Goal: Task Accomplishment & Management: Manage account settings

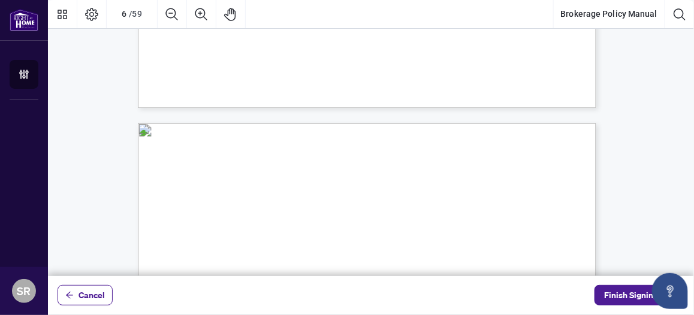
scroll to position [2869, 0]
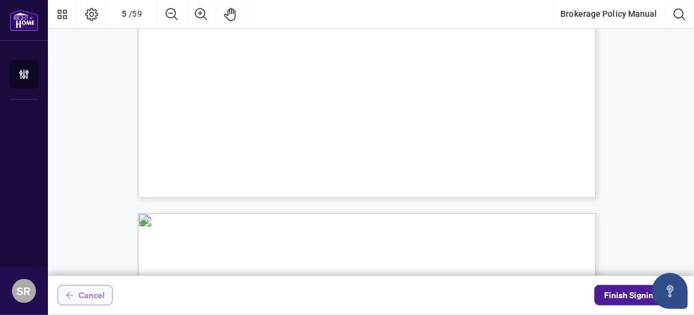
click at [81, 292] on span "Cancel" at bounding box center [91, 294] width 26 height 19
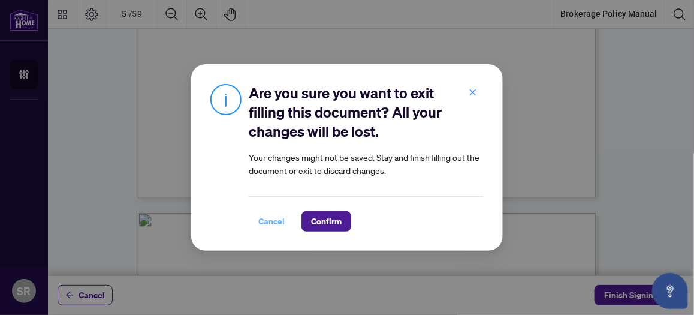
click at [262, 218] on span "Cancel" at bounding box center [271, 221] width 26 height 19
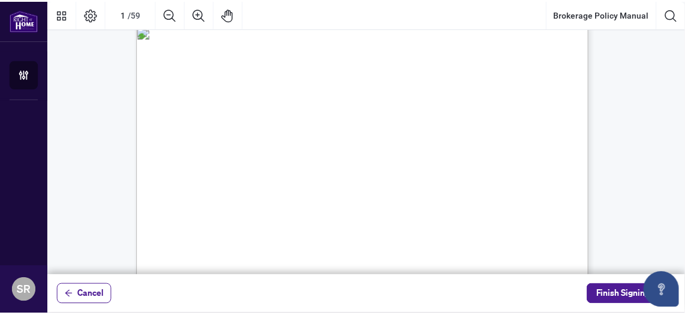
scroll to position [0, 0]
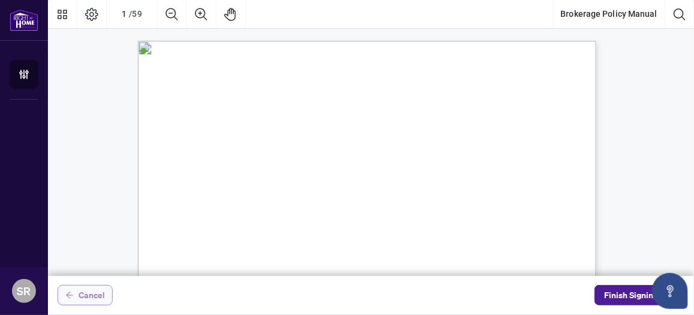
click at [98, 292] on span "Cancel" at bounding box center [91, 294] width 26 height 19
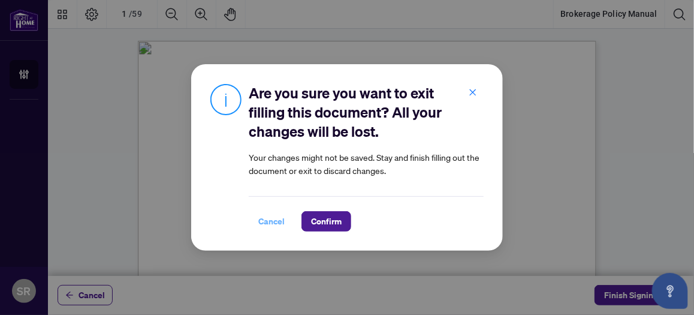
click at [271, 221] on span "Cancel" at bounding box center [271, 221] width 26 height 19
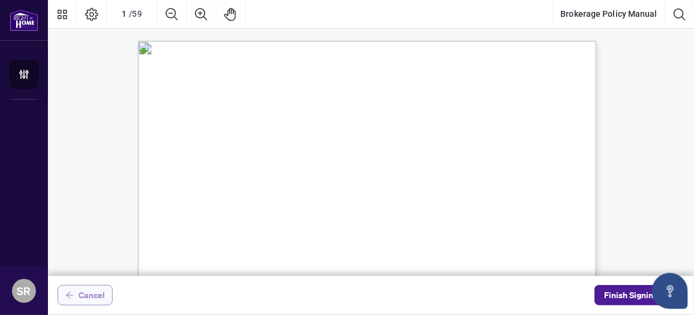
click at [78, 298] on span "Cancel" at bounding box center [91, 294] width 26 height 19
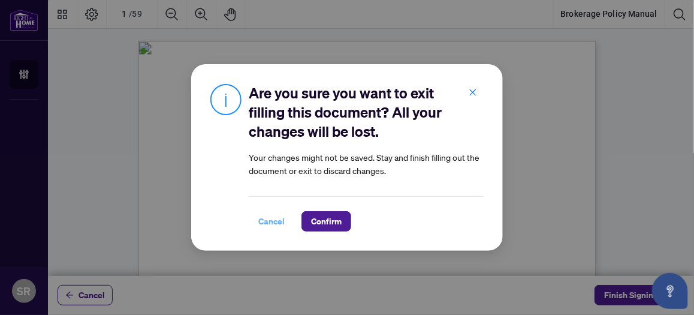
click at [270, 218] on span "Cancel" at bounding box center [271, 221] width 26 height 19
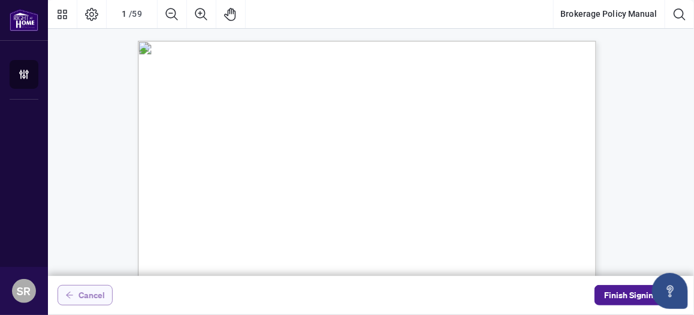
click at [92, 289] on span "Cancel" at bounding box center [91, 294] width 26 height 19
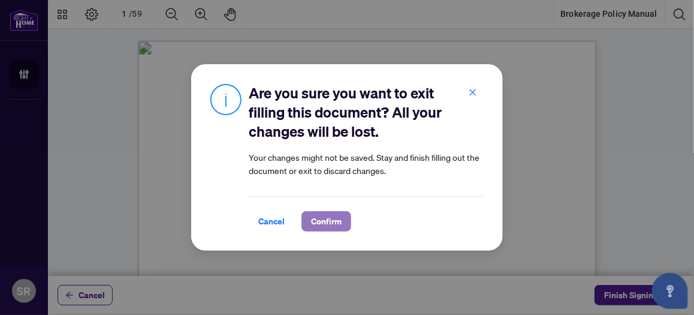
click at [322, 218] on span "Confirm" at bounding box center [326, 221] width 31 height 19
